Goal: Task Accomplishment & Management: Manage account settings

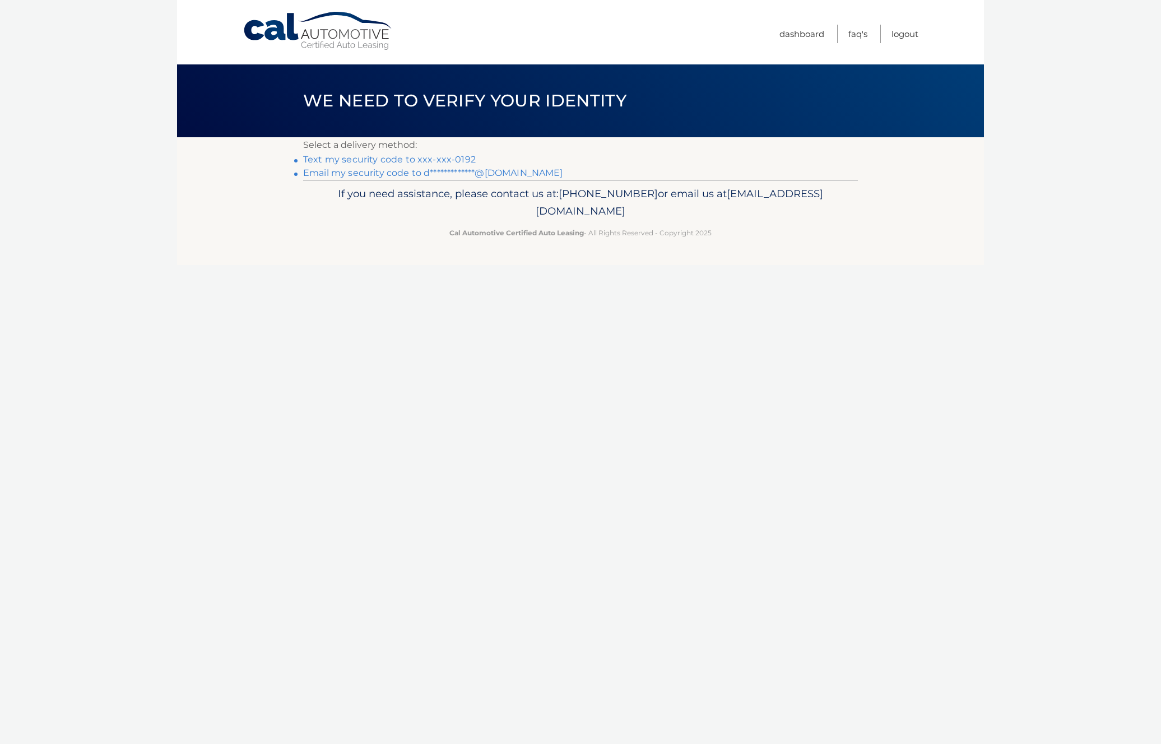
click at [363, 161] on link "Text my security code to xxx-xxx-0192" at bounding box center [389, 159] width 173 height 11
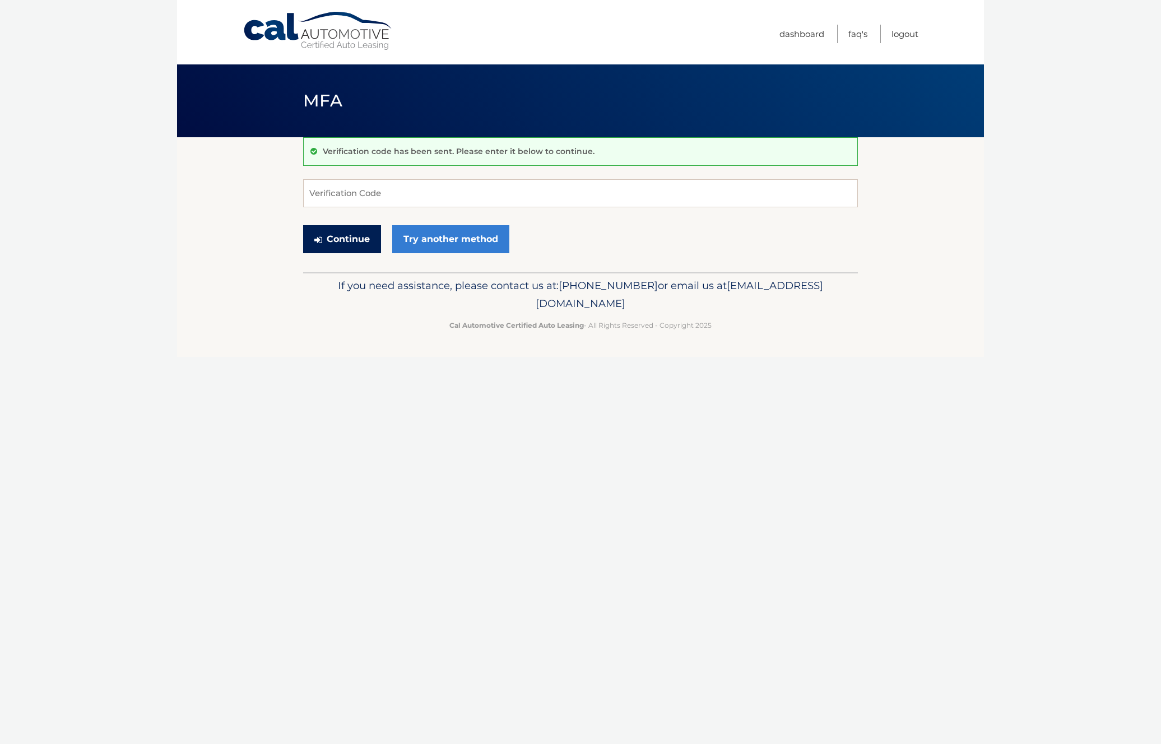
click at [345, 242] on button "Continue" at bounding box center [342, 239] width 78 height 28
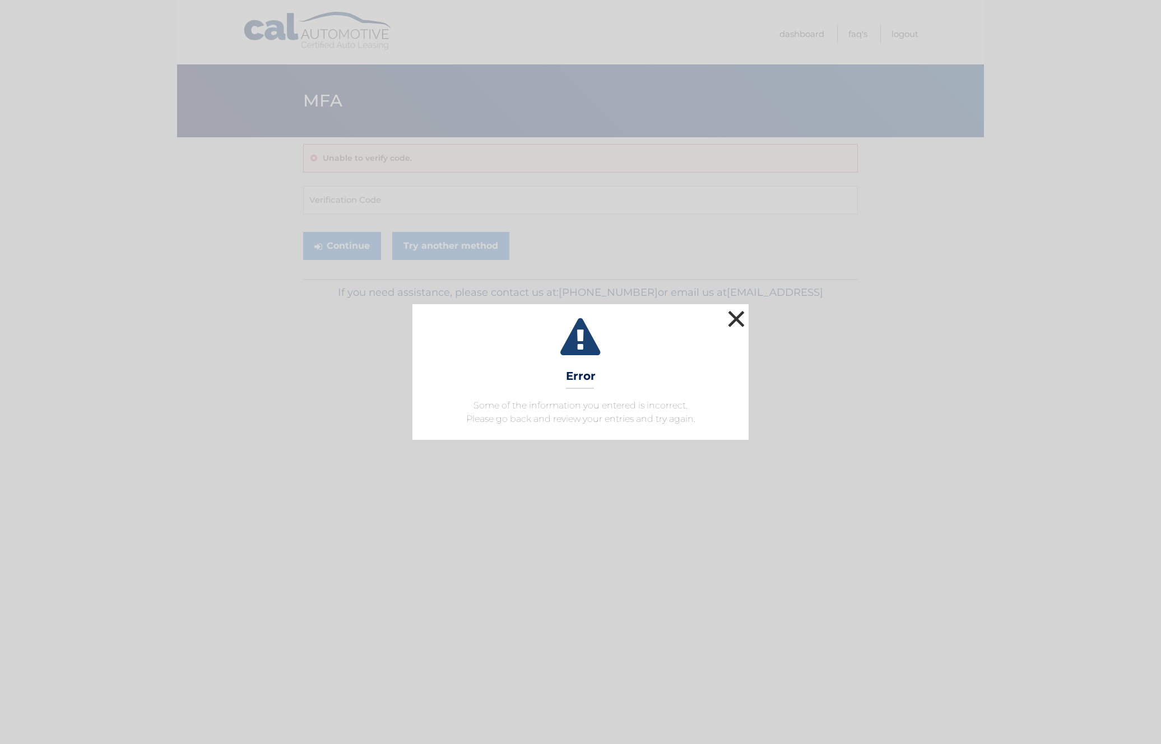
click at [733, 319] on button "×" at bounding box center [736, 319] width 22 height 22
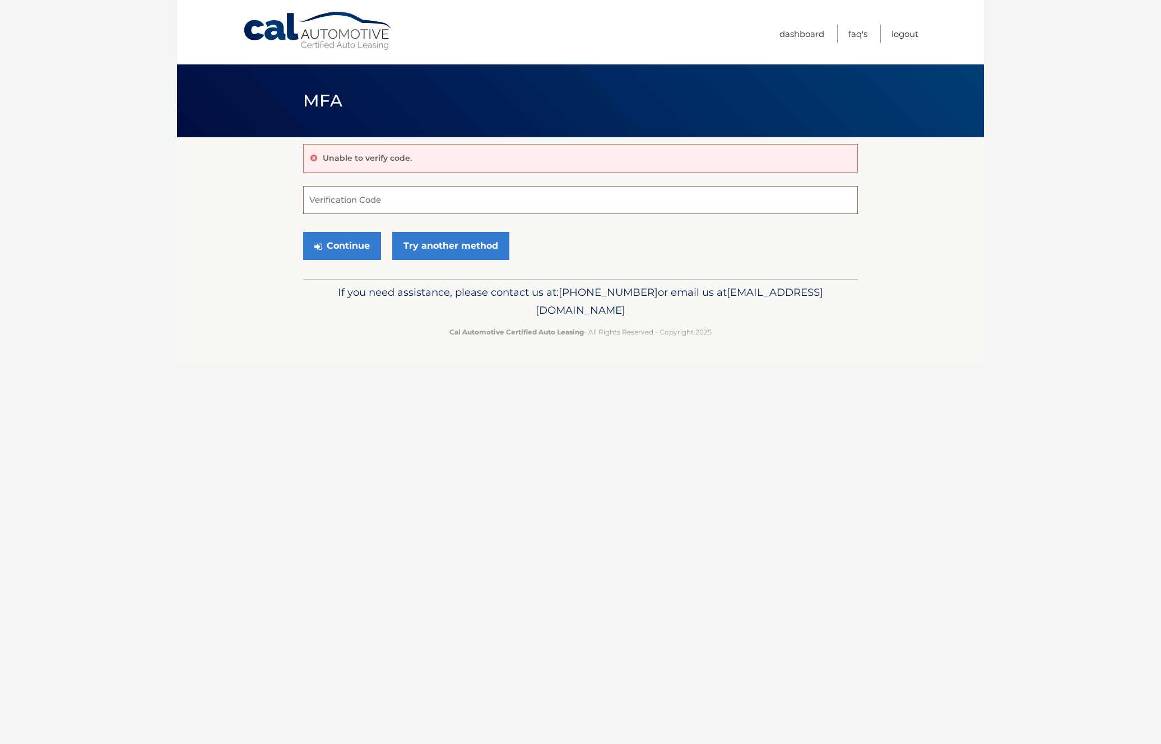
click at [578, 202] on input "Verification Code" at bounding box center [580, 200] width 555 height 28
paste input "797124"
type input "797124"
click at [341, 239] on button "Continue" at bounding box center [342, 246] width 78 height 28
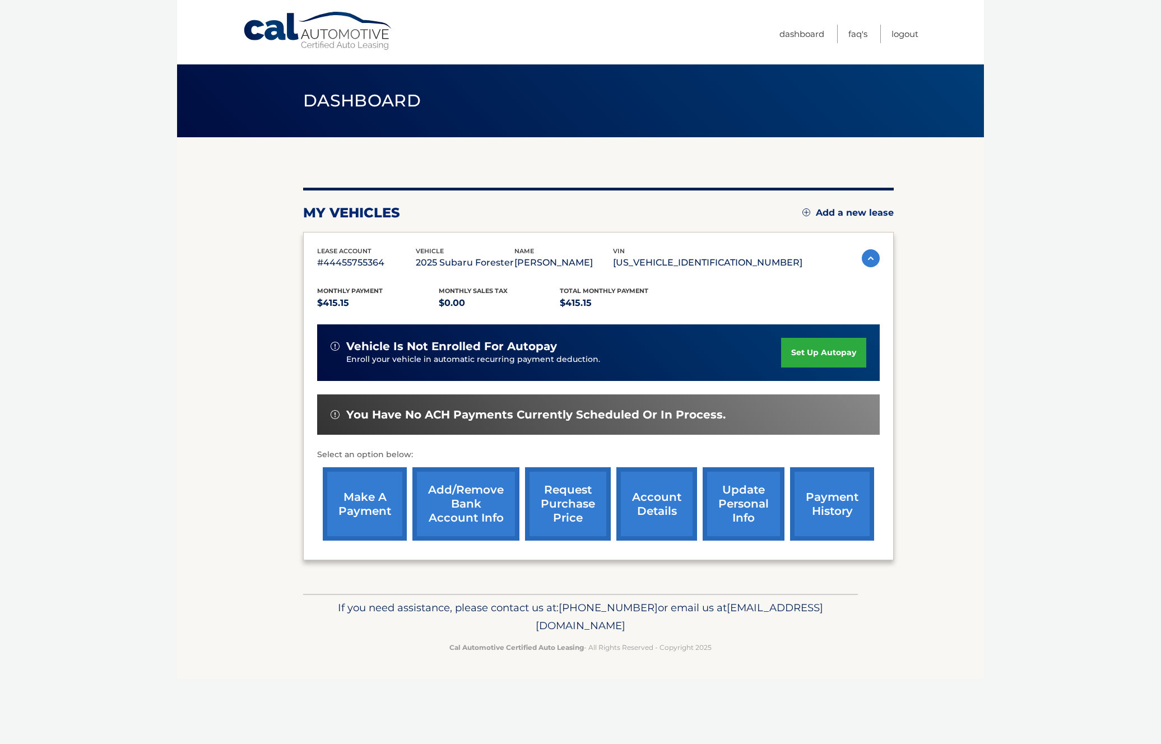
click at [381, 511] on link "make a payment" at bounding box center [365, 503] width 84 height 73
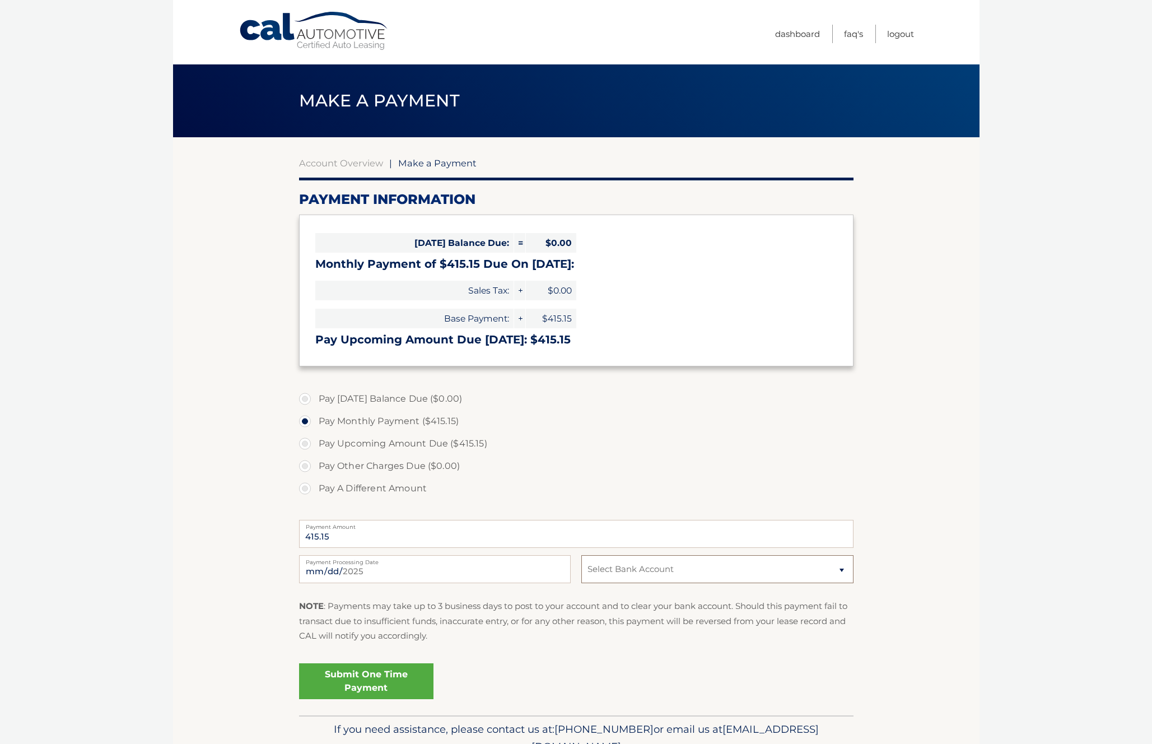
click at [843, 571] on select "Select Bank Account Checking JPMORGAN CHASE BANK, NA *****1441 Checking FLAGSTA…" at bounding box center [718, 569] width 272 height 28
select select "OWZkMDIxZDQtZTQyNS00NTU5LWEwZTUtYjBhNmQ1YmRhN2Ux"
click at [582, 555] on select "Select Bank Account Checking JPMORGAN CHASE BANK, NA *****1441 Checking FLAGSTA…" at bounding box center [718, 569] width 272 height 28
click at [370, 685] on link "Submit One Time Payment" at bounding box center [366, 681] width 134 height 36
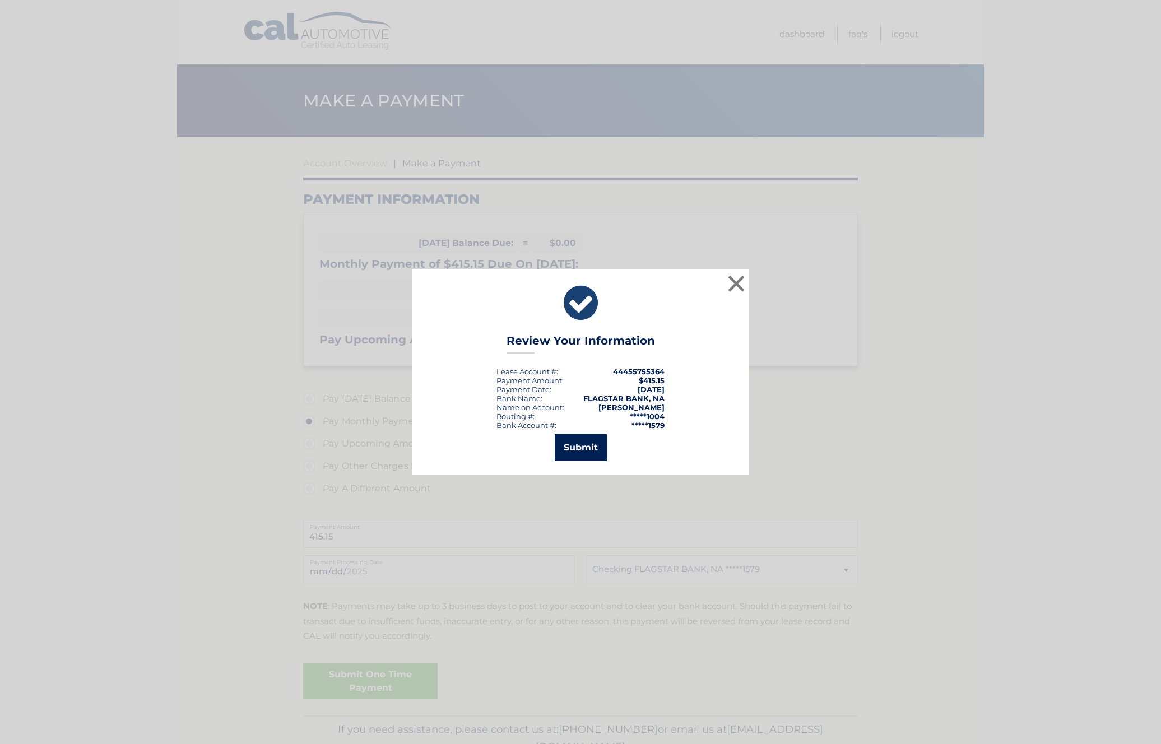
click at [575, 449] on button "Submit" at bounding box center [581, 447] width 52 height 27
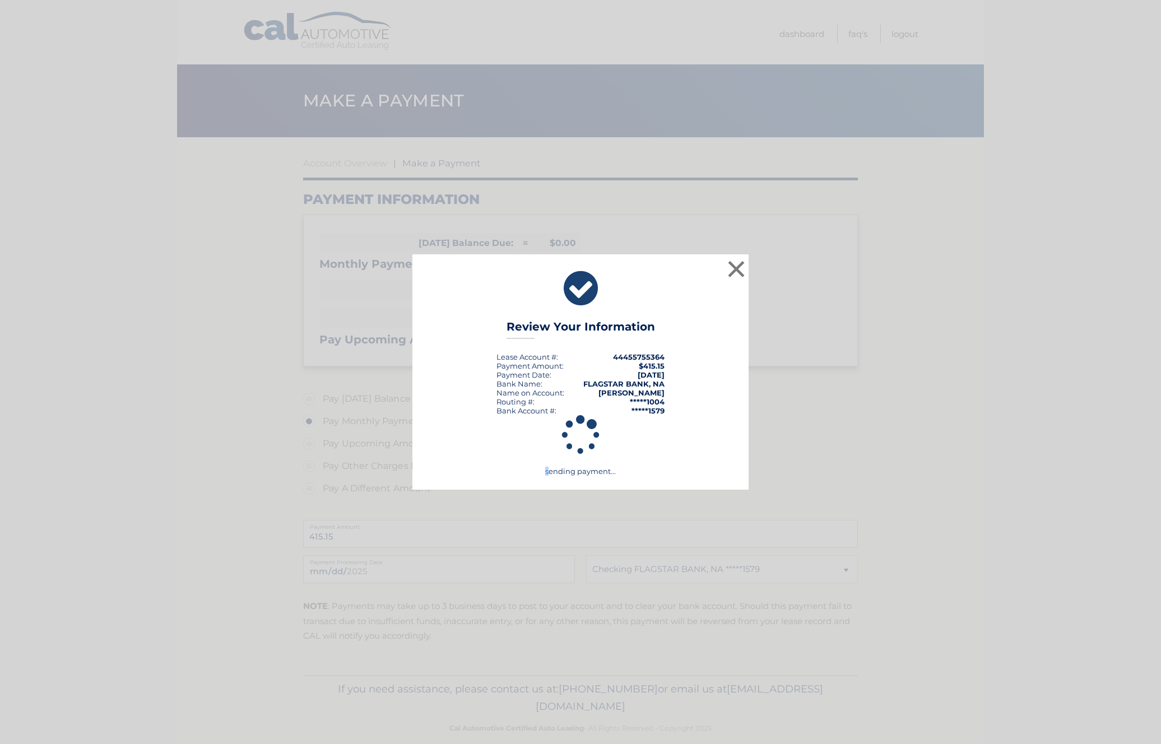
click at [575, 449] on icon at bounding box center [580, 435] width 308 height 40
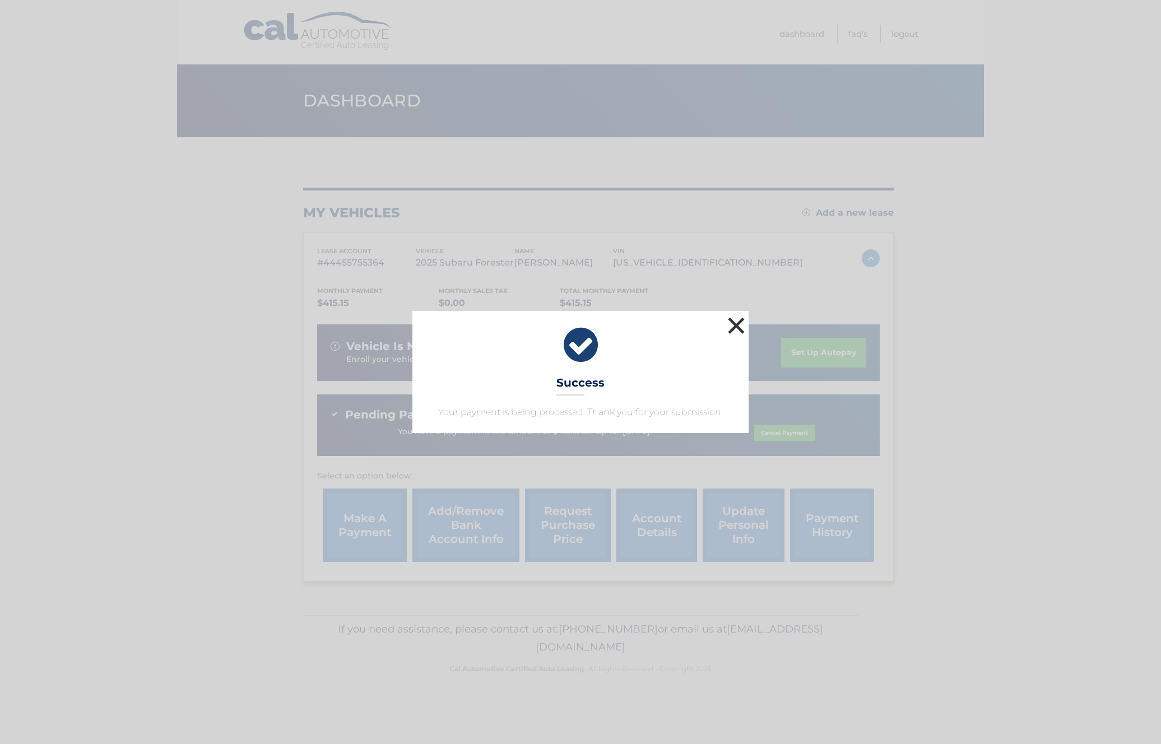
click at [740, 324] on button "×" at bounding box center [736, 325] width 22 height 22
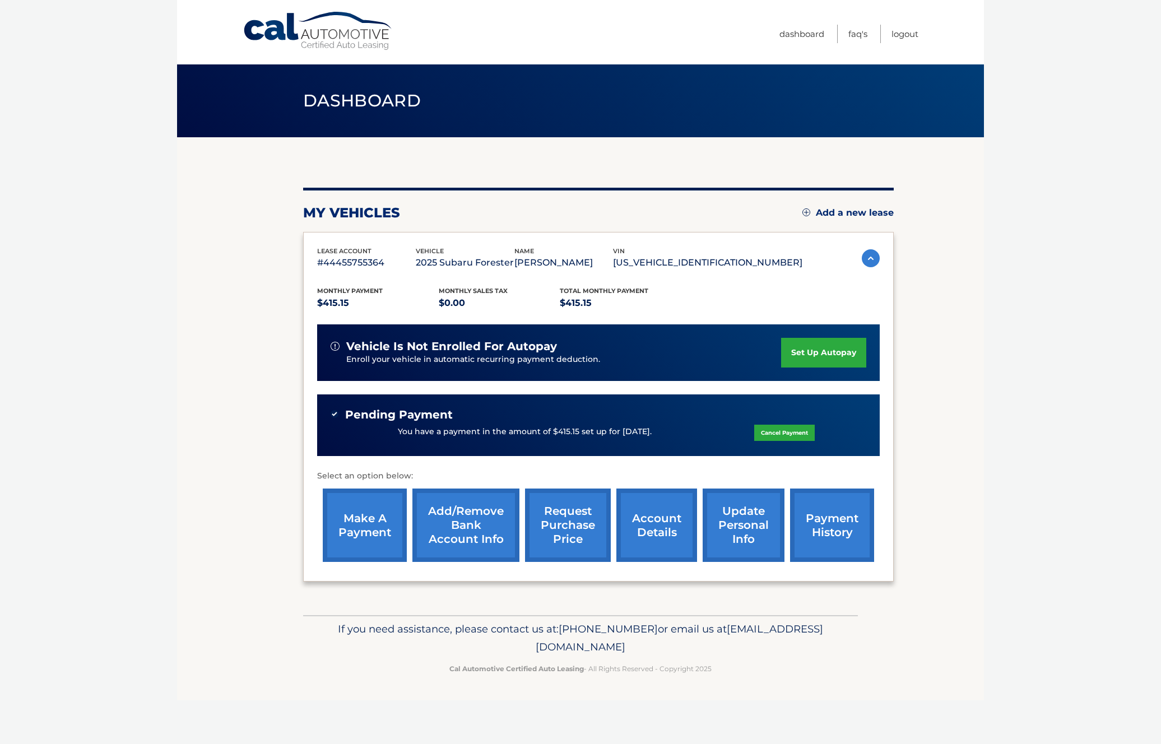
click at [465, 543] on link "Add/Remove bank account info" at bounding box center [465, 525] width 107 height 73
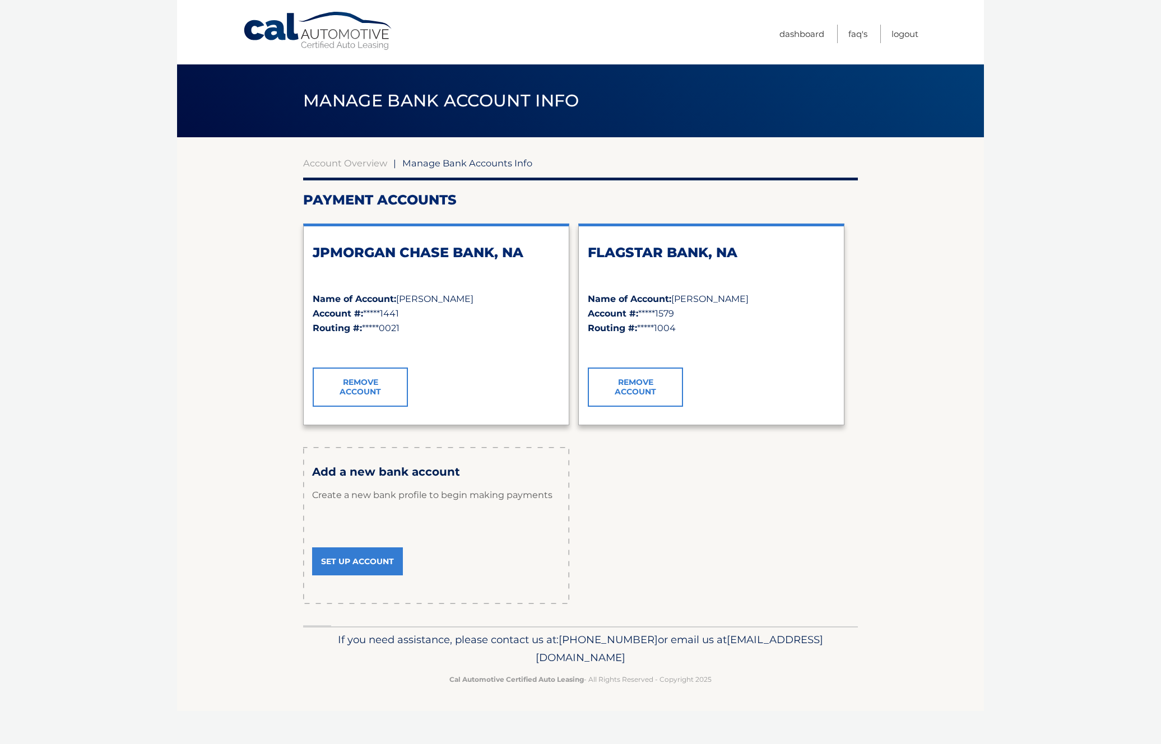
click at [374, 384] on link "Remove Account" at bounding box center [360, 387] width 95 height 39
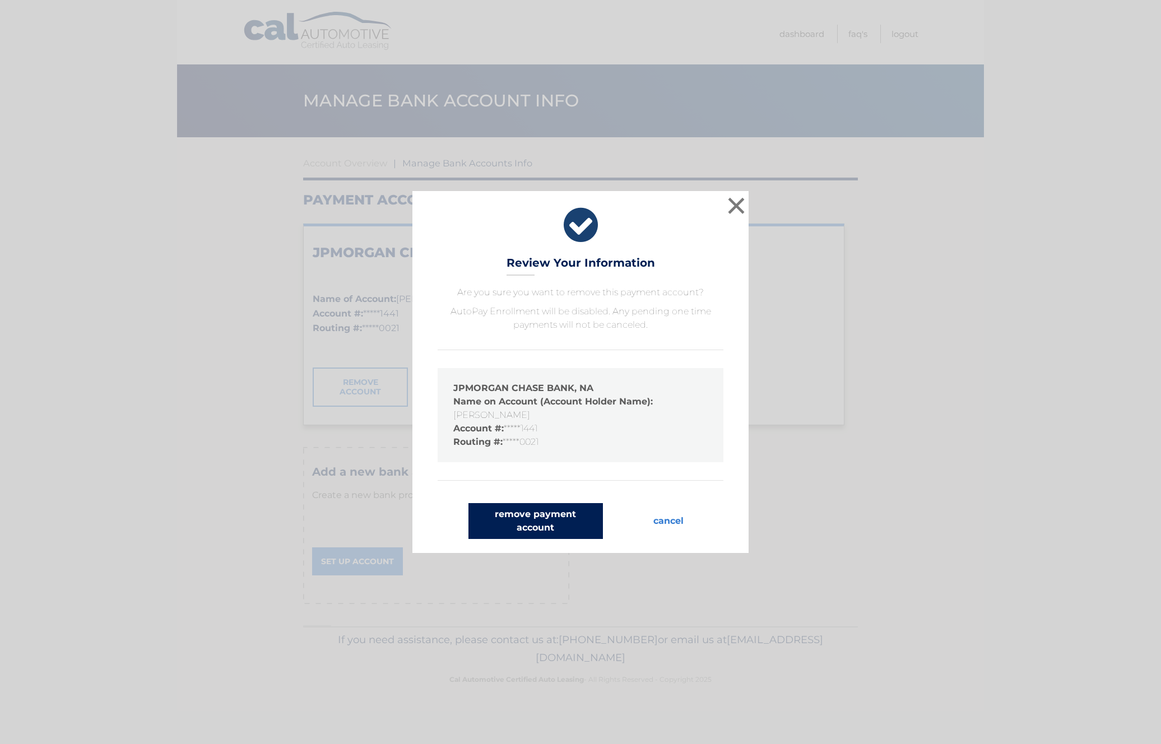
click at [541, 512] on button "remove payment account" at bounding box center [535, 521] width 134 height 36
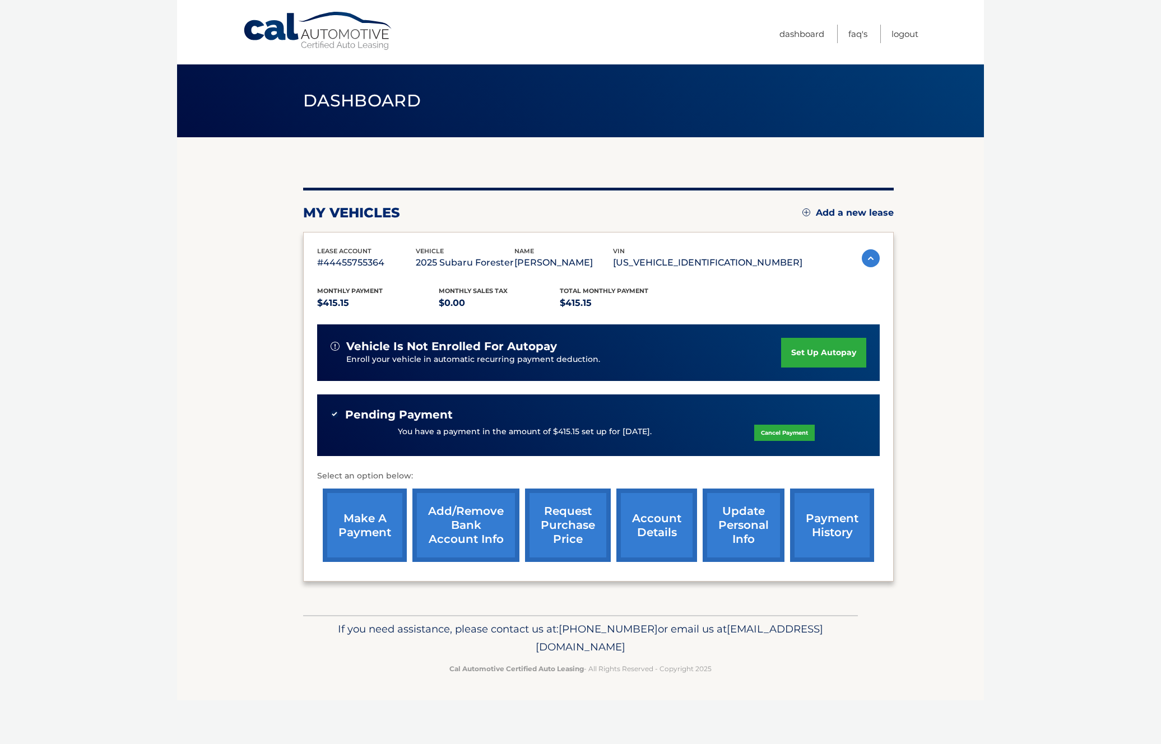
click at [484, 518] on link "Add/Remove bank account info" at bounding box center [465, 525] width 107 height 73
